Goal: Navigation & Orientation: Find specific page/section

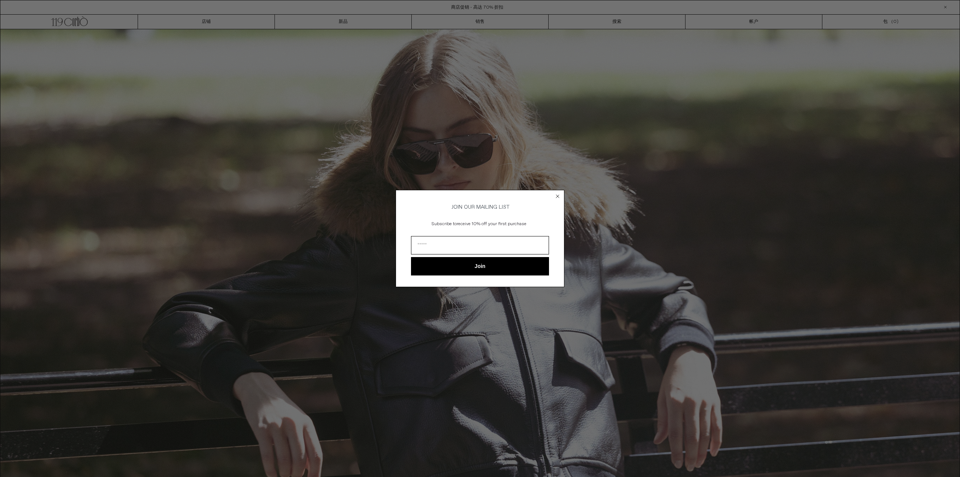
click at [557, 193] on circle "Close dialog" at bounding box center [557, 196] width 7 height 7
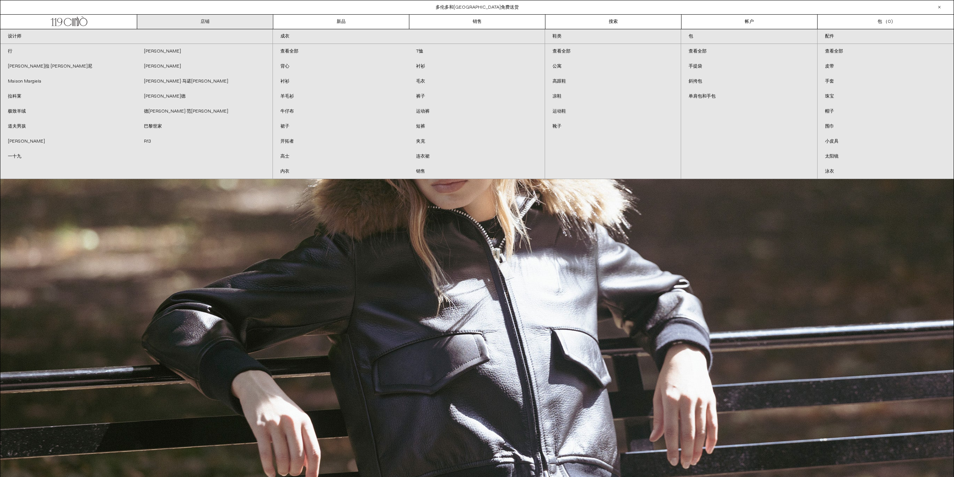
click at [225, 22] on link "店铺" at bounding box center [205, 22] width 136 height 14
click at [434, 69] on link "衬衫" at bounding box center [477, 66] width 136 height 15
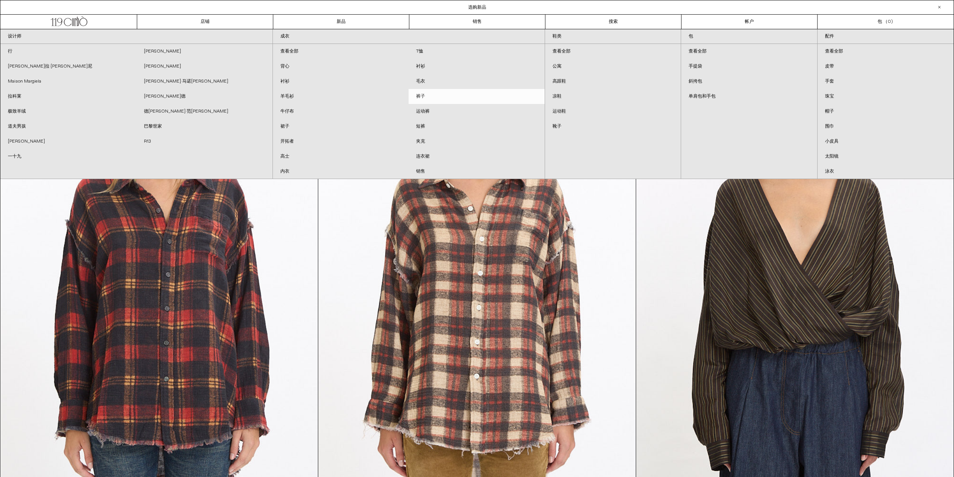
click at [420, 95] on font "裤子" at bounding box center [420, 96] width 9 height 6
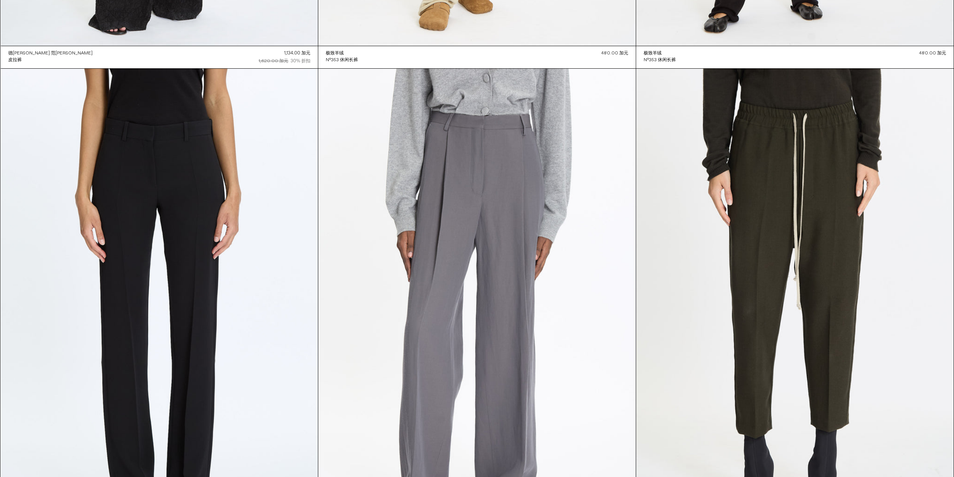
scroll to position [3792, 0]
